Goal: Complete application form

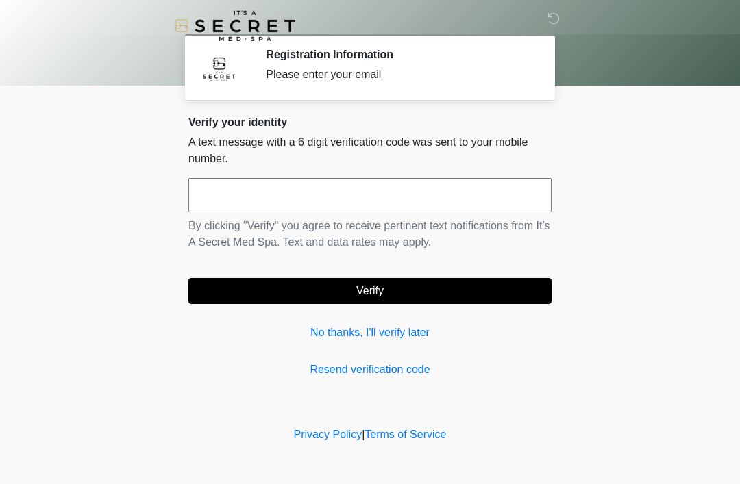
click at [346, 336] on link "No thanks, I'll verify later" at bounding box center [369, 333] width 363 height 16
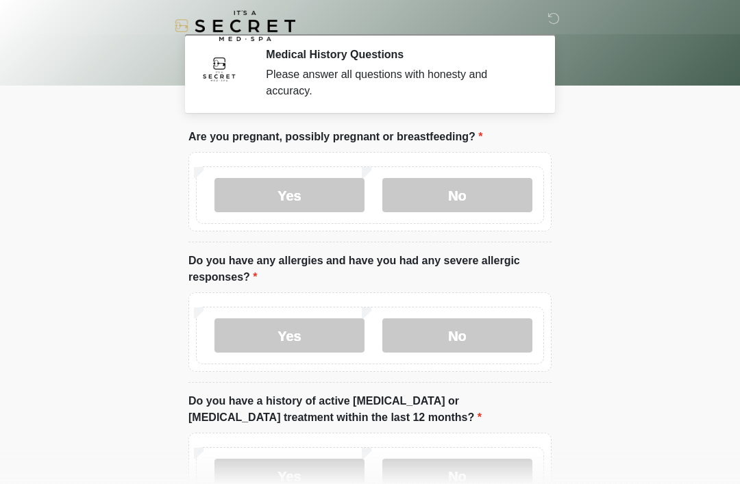
click at [480, 201] on label "No" at bounding box center [457, 195] width 150 height 34
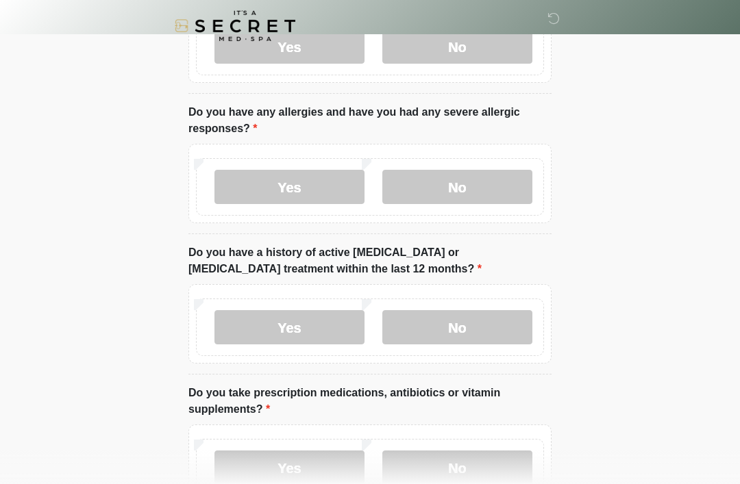
click at [481, 186] on label "No" at bounding box center [457, 187] width 150 height 34
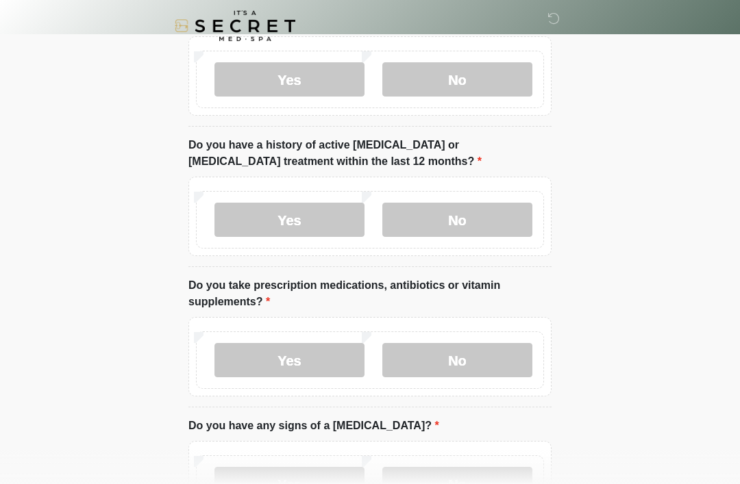
click at [481, 222] on label "No" at bounding box center [457, 220] width 150 height 34
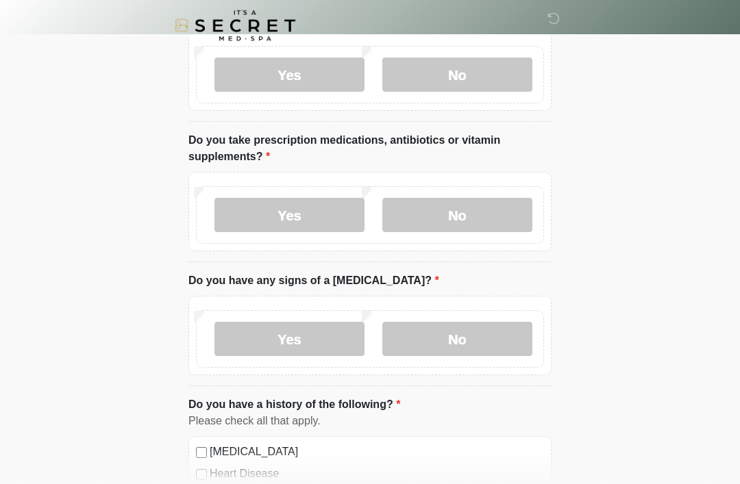
click at [476, 216] on label "No" at bounding box center [457, 216] width 150 height 34
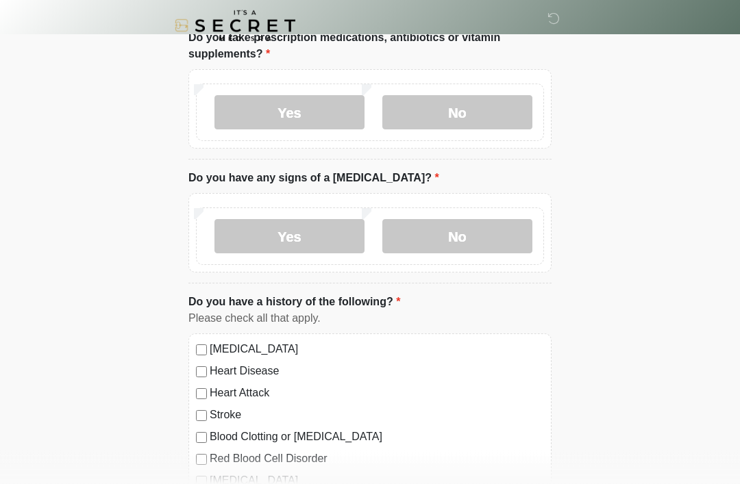
click at [475, 243] on label "No" at bounding box center [457, 237] width 150 height 34
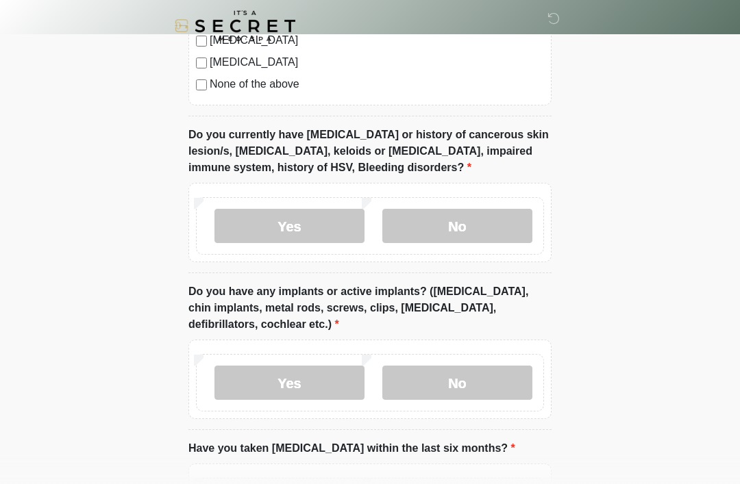
click at [494, 228] on label "No" at bounding box center [457, 226] width 150 height 34
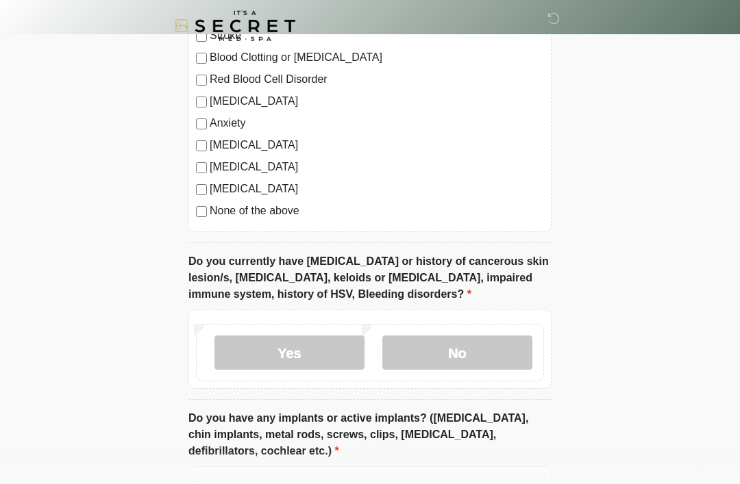
scroll to position [881, 0]
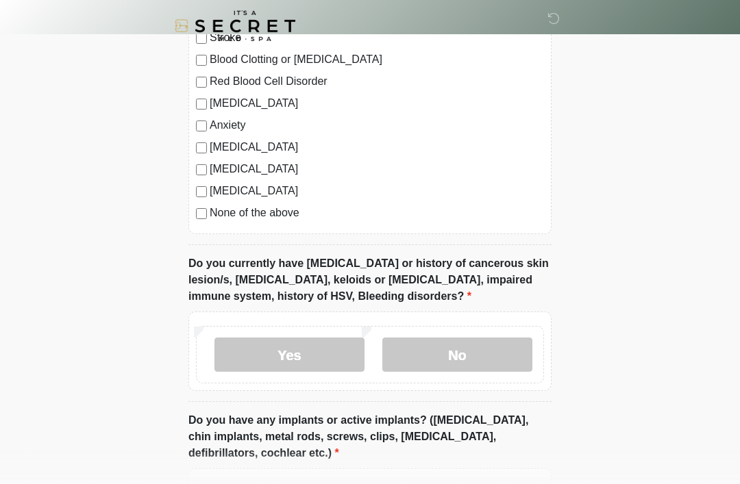
click at [276, 227] on div "[MEDICAL_DATA] Heart Disease Heart Attack Stroke Blood Clotting or [MEDICAL_DAT…" at bounding box center [369, 95] width 363 height 278
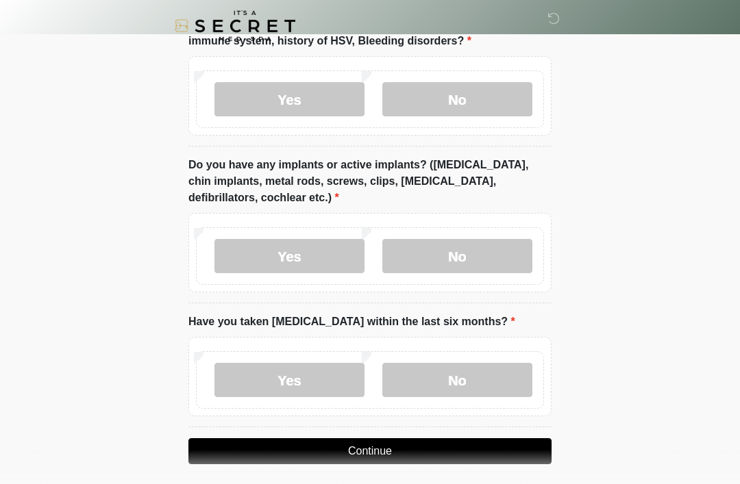
scroll to position [1144, 0]
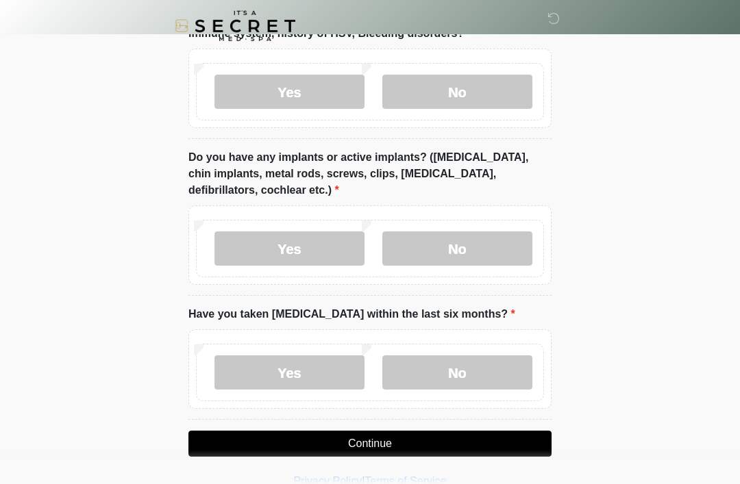
click at [300, 247] on label "Yes" at bounding box center [289, 248] width 150 height 34
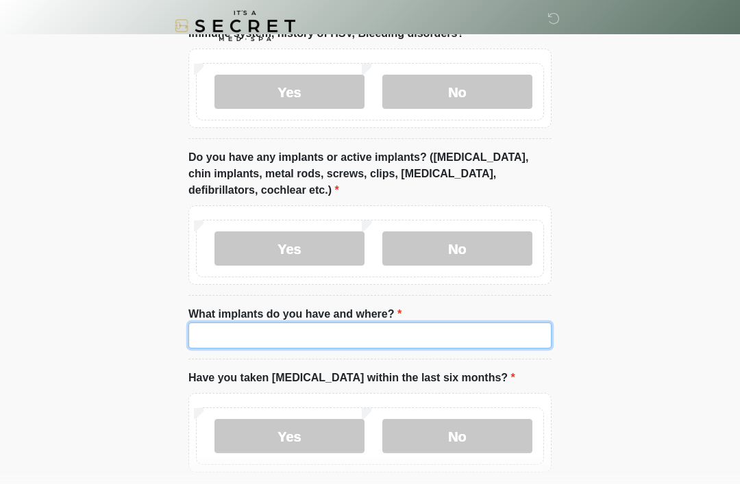
click at [379, 343] on input "What implants do you have and where?" at bounding box center [369, 336] width 363 height 26
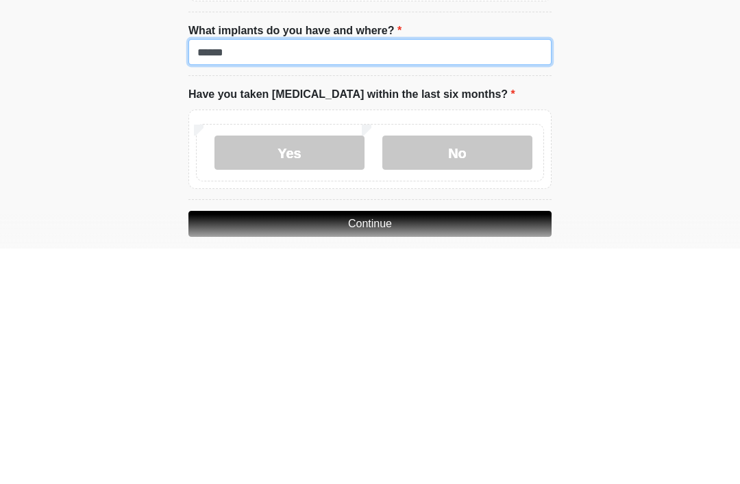
scroll to position [1220, 0]
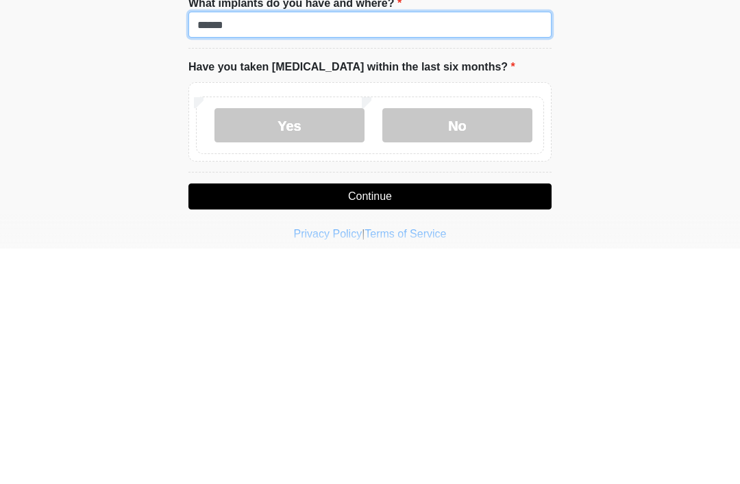
type input "******"
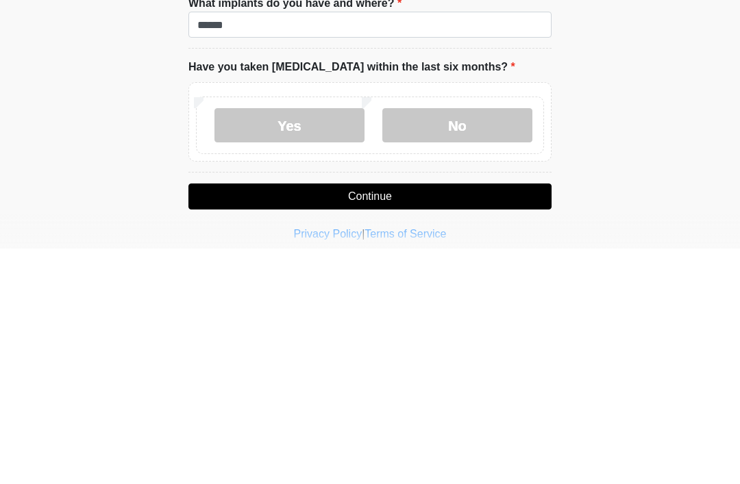
click at [443, 344] on label "No" at bounding box center [457, 361] width 150 height 34
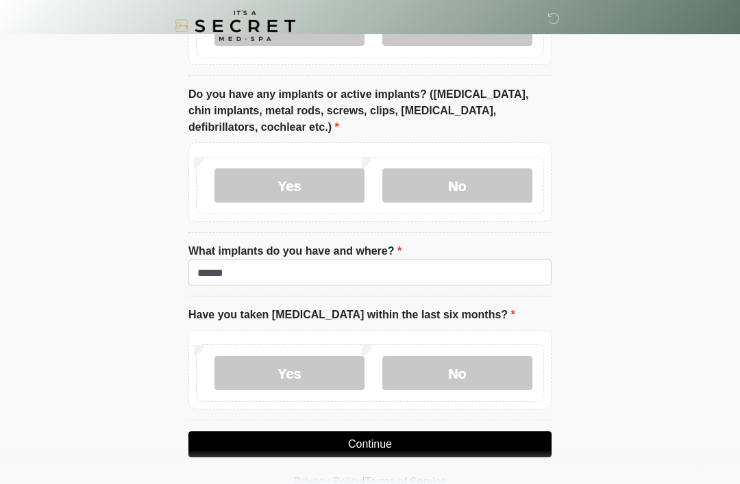
click at [393, 435] on button "Continue" at bounding box center [369, 444] width 363 height 26
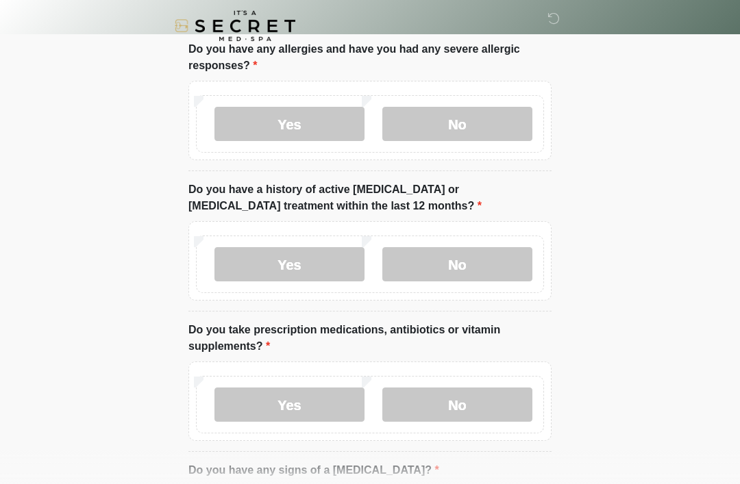
click at [542, 273] on html "‎ ‎ Medical History Questions Please answer all questions with honesty and accu…" at bounding box center [370, 30] width 740 height 484
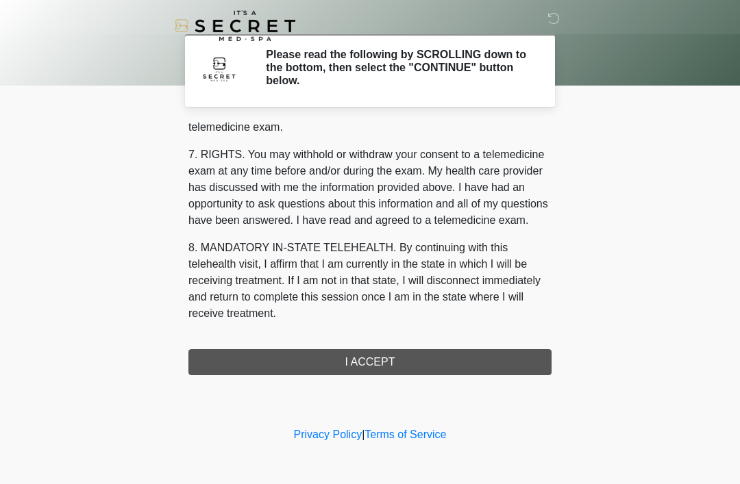
scroll to position [584, 0]
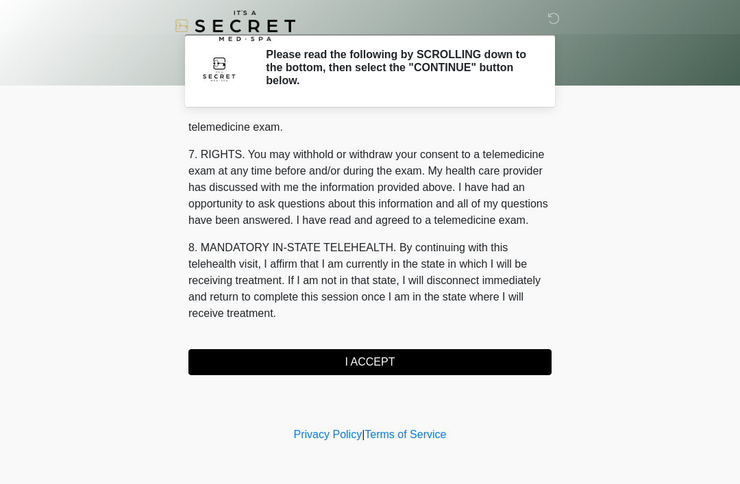
click at [452, 353] on button "I ACCEPT" at bounding box center [369, 362] width 363 height 26
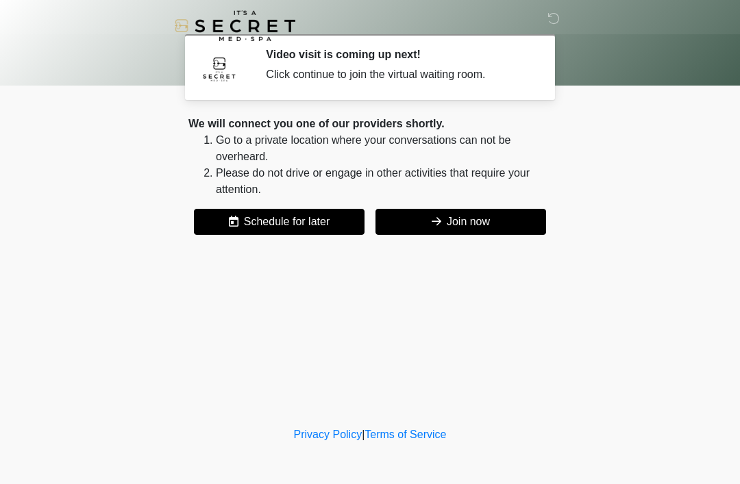
click at [506, 222] on button "Join now" at bounding box center [460, 222] width 171 height 26
